Goal: Task Accomplishment & Management: Manage account settings

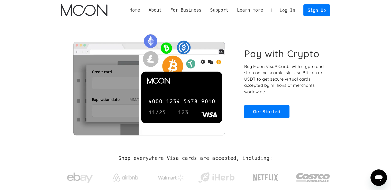
click at [290, 16] on link "Log In" at bounding box center [287, 10] width 24 height 11
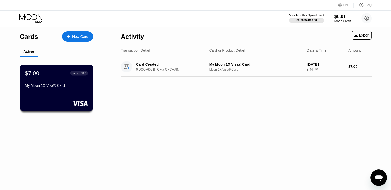
click at [62, 92] on div "$7.00 ● ● ● ● 8787 My Moon 1X Visa® Card" at bounding box center [57, 88] width 74 height 47
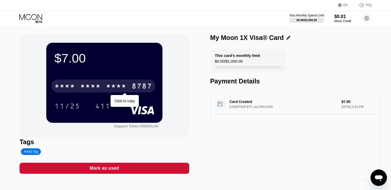
click at [113, 87] on div "* * * *" at bounding box center [116, 87] width 21 height 8
